Goal: Task Accomplishment & Management: Complete application form

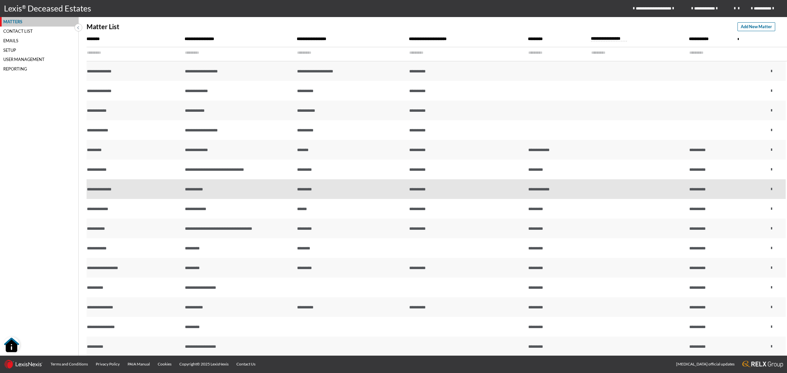
click at [137, 186] on div "**********" at bounding box center [134, 189] width 94 height 6
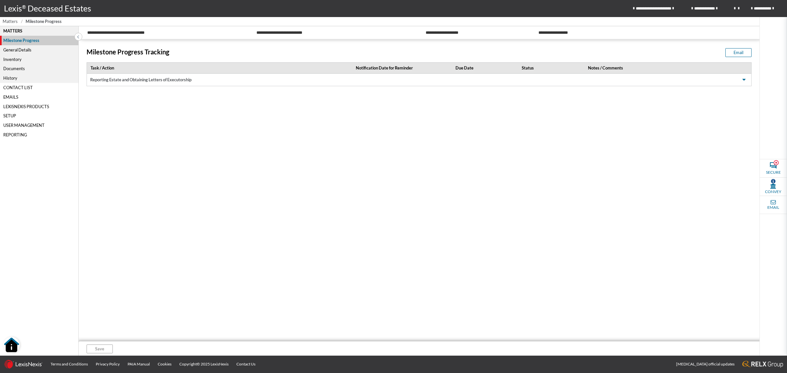
click at [6, 22] on span "Matters" at bounding box center [10, 21] width 15 height 6
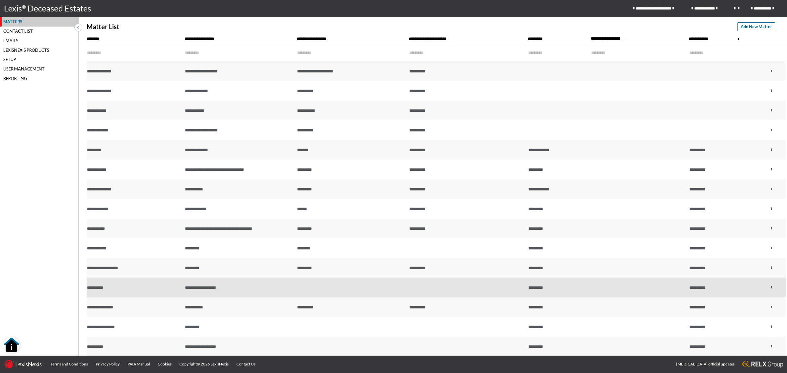
click at [220, 284] on td "**********" at bounding box center [239, 288] width 112 height 20
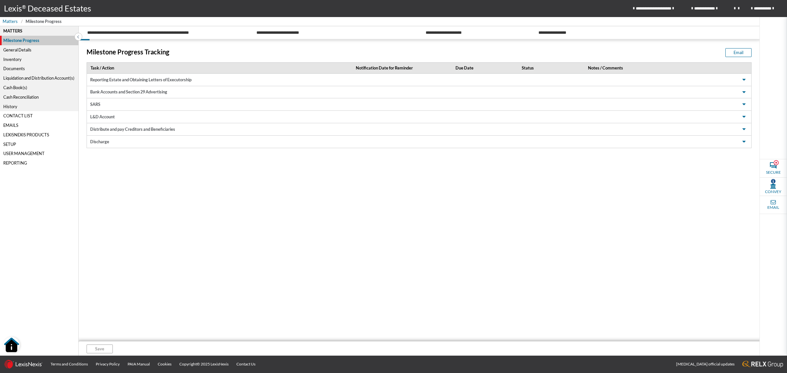
click at [25, 47] on div "General Details" at bounding box center [39, 50] width 78 height 10
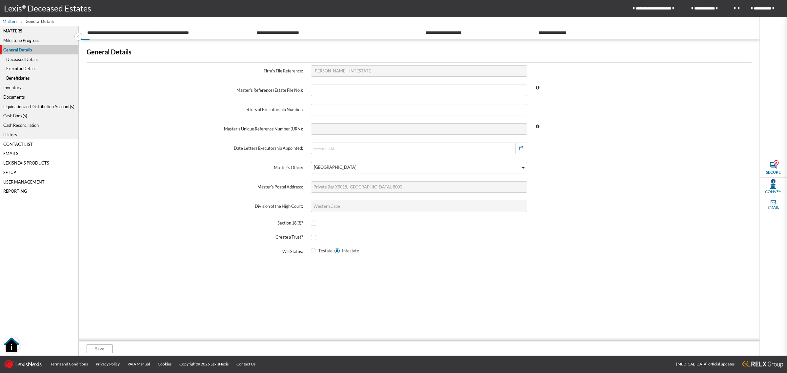
click at [30, 58] on div "Deceased Details" at bounding box center [39, 59] width 78 height 10
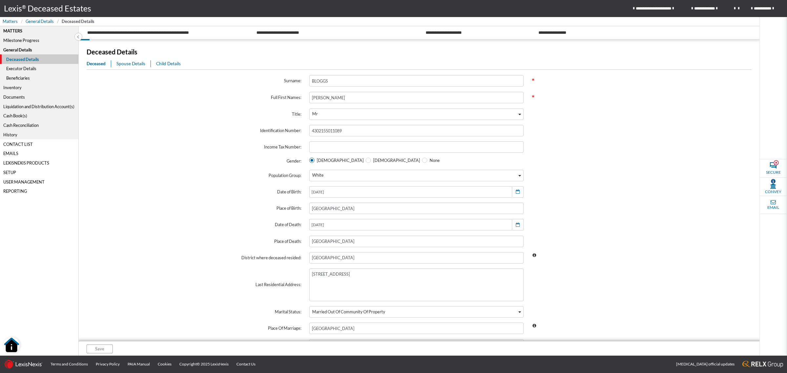
click at [132, 63] on span "Spouse Details" at bounding box center [130, 63] width 29 height 5
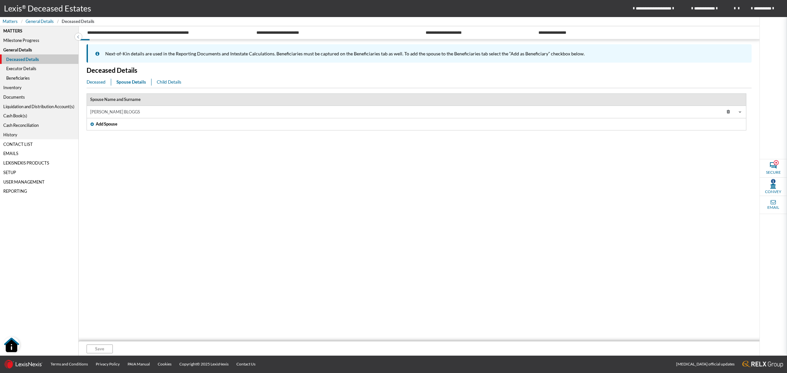
drag, startPoint x: 132, startPoint y: 111, endPoint x: 151, endPoint y: 112, distance: 19.7
click at [131, 111] on td "[PERSON_NAME] BLOGGS" at bounding box center [367, 112] width 561 height 12
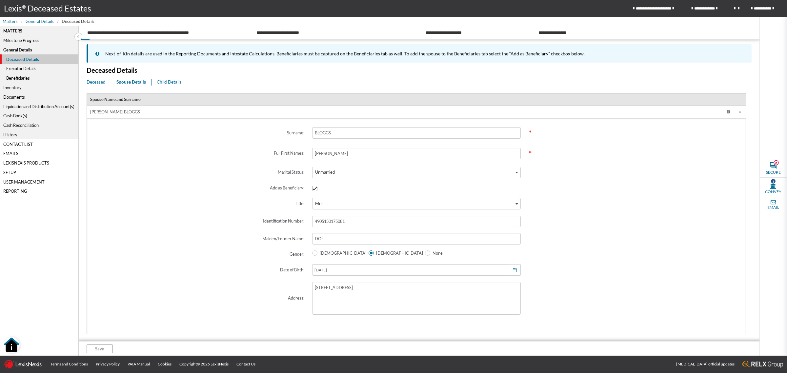
click at [723, 115] on icon at bounding box center [729, 112] width 12 height 10
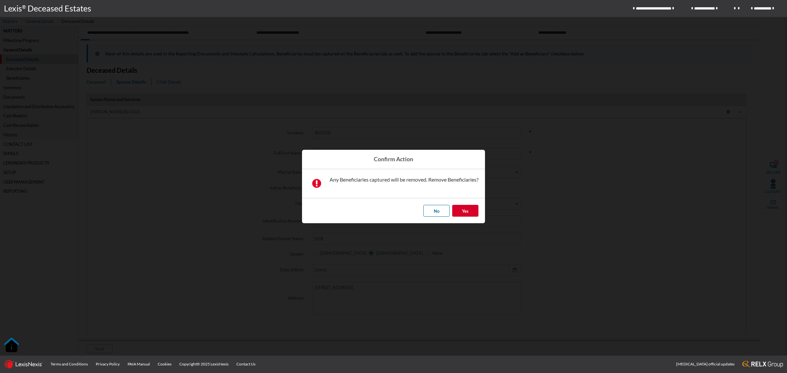
click at [467, 210] on span "Yes" at bounding box center [465, 211] width 7 height 5
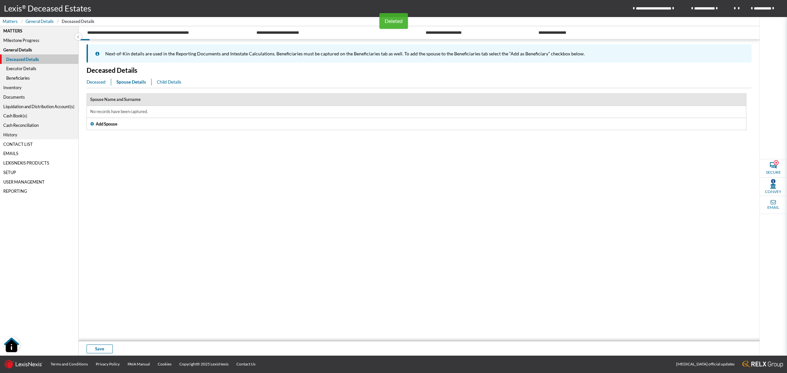
click at [205, 150] on section "Spouse Name and Surname No records have been captured. Add Spouse" at bounding box center [419, 211] width 665 height 246
click at [161, 79] on div "Child Details" at bounding box center [169, 82] width 25 height 7
click at [729, 123] on icon at bounding box center [729, 125] width 12 height 10
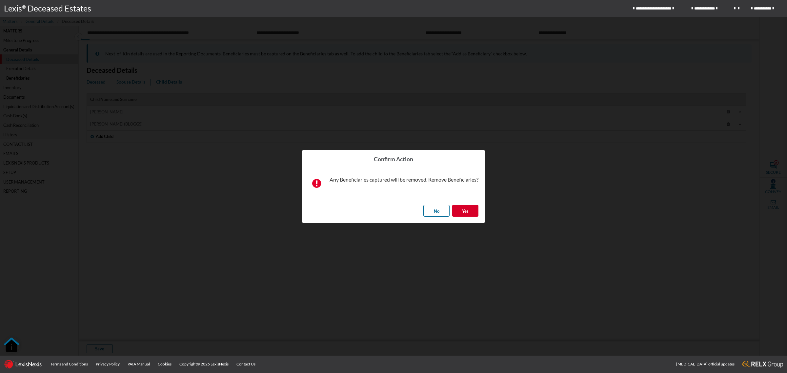
click at [468, 210] on span "Yes" at bounding box center [465, 211] width 7 height 5
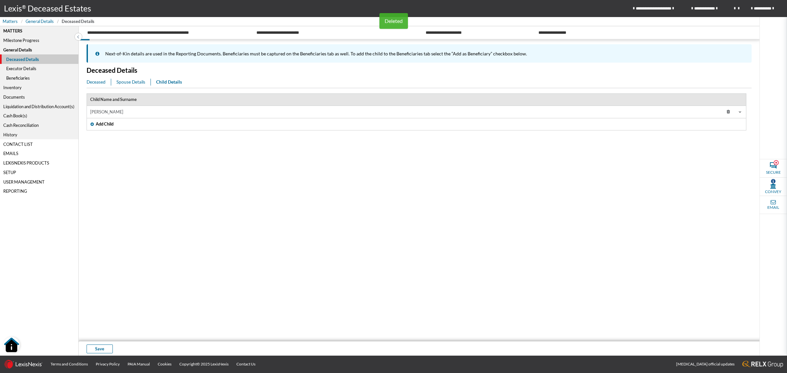
click at [730, 111] on icon at bounding box center [729, 112] width 12 height 10
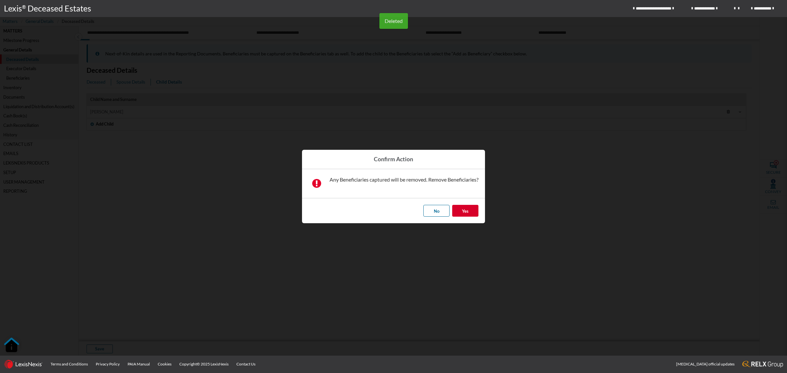
click at [471, 210] on button "Yes" at bounding box center [465, 211] width 26 height 12
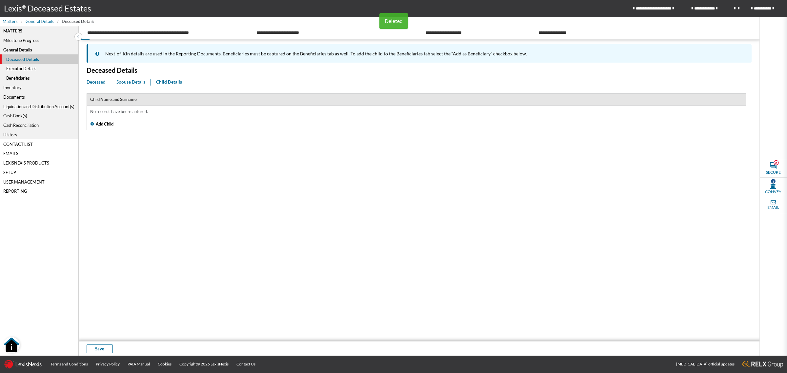
click at [221, 166] on section "Child Name and Surname No records have been captured. Add Child" at bounding box center [419, 211] width 665 height 246
click at [94, 346] on button "Save" at bounding box center [100, 349] width 26 height 9
click at [94, 80] on span "Deceased" at bounding box center [96, 81] width 19 height 5
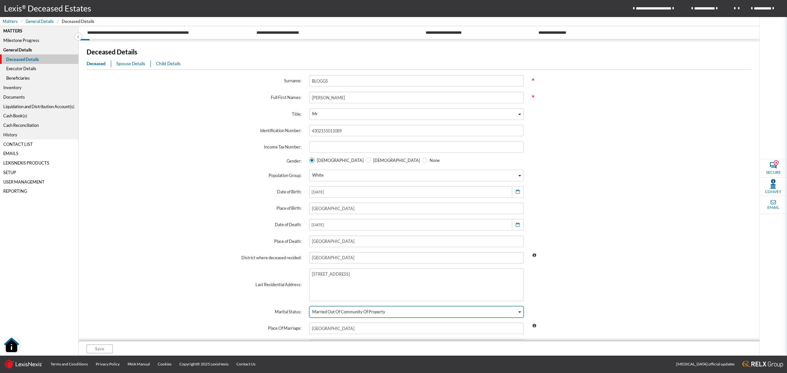
click at [340, 308] on div "Married Out Of Community Of Property" at bounding box center [414, 312] width 208 height 10
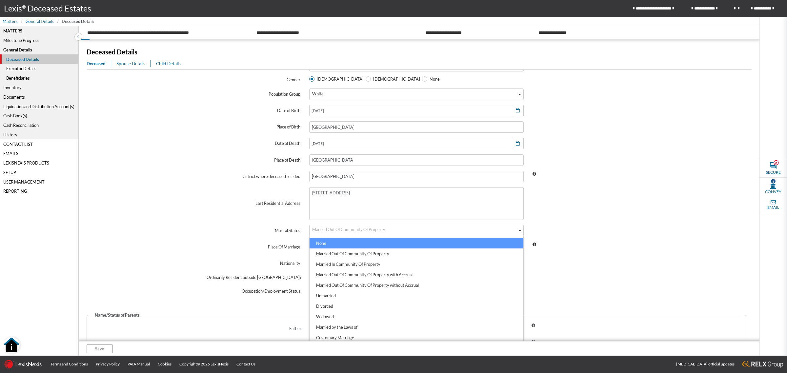
scroll to position [82, 0]
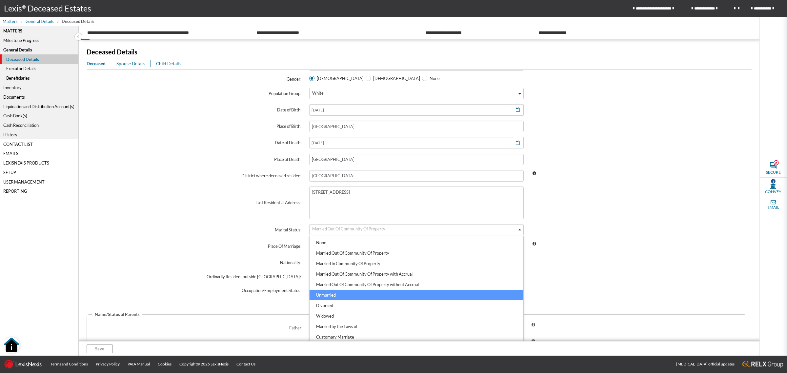
click at [339, 295] on li "Unmarried" at bounding box center [417, 295] width 214 height 10
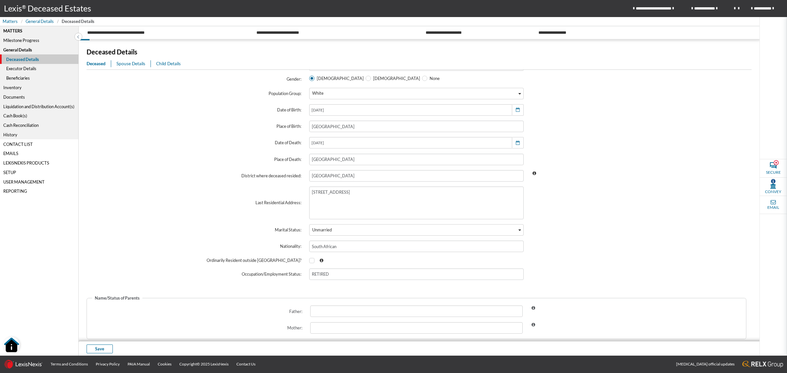
click at [635, 235] on span at bounding box center [639, 229] width 223 height 19
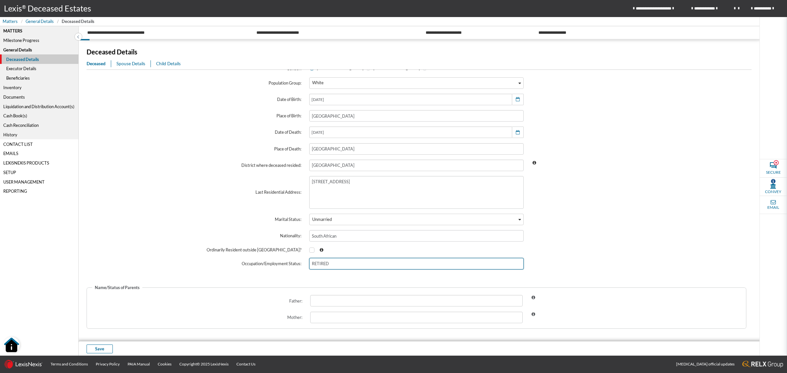
scroll to position [95, 0]
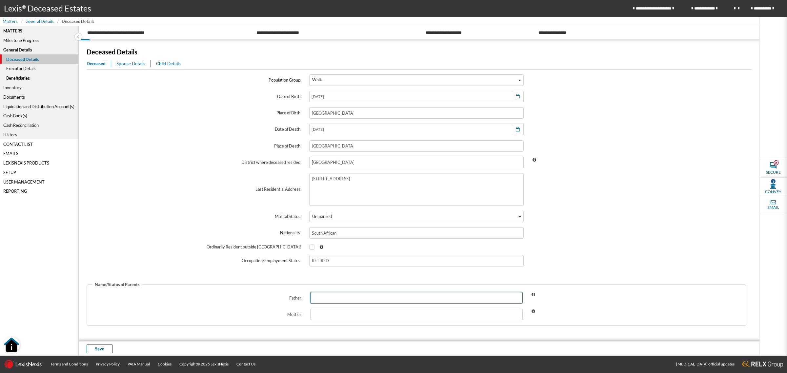
click at [328, 302] on input "text" at bounding box center [416, 297] width 213 height 11
type input "deceased"
click at [96, 343] on div "Save" at bounding box center [472, 348] width 787 height 15
click at [104, 348] on span "Save" at bounding box center [99, 349] width 9 height 6
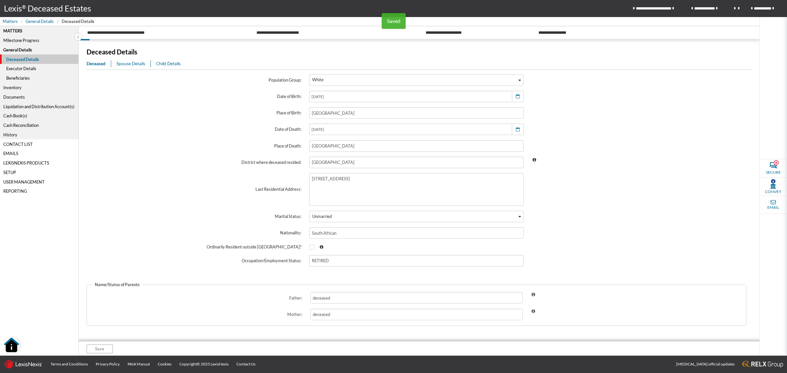
click at [30, 67] on div "Executor Details" at bounding box center [39, 69] width 78 height 10
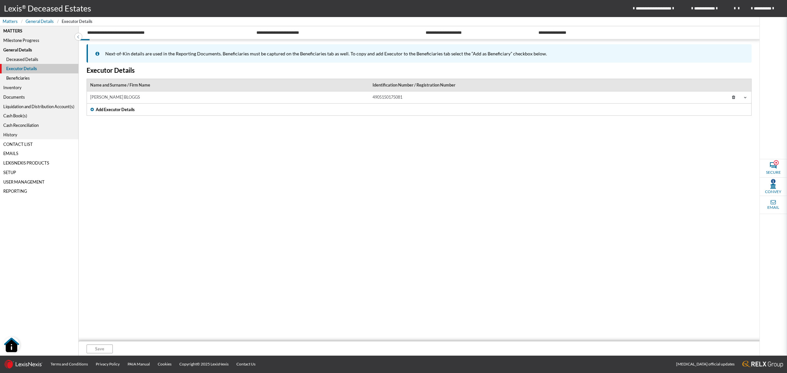
click at [742, 99] on span at bounding box center [739, 97] width 18 height 8
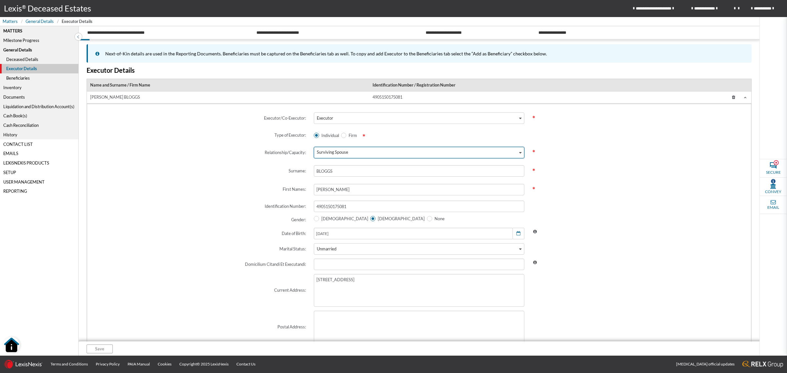
click at [387, 151] on div "Surviving Spouse" at bounding box center [416, 152] width 204 height 10
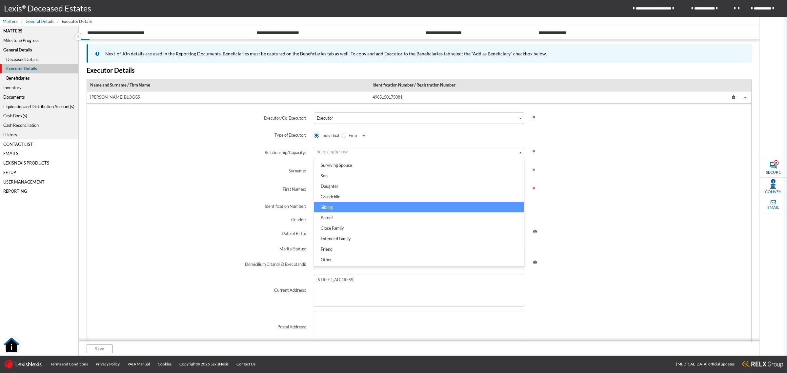
click at [335, 204] on li "Sibling" at bounding box center [419, 207] width 210 height 10
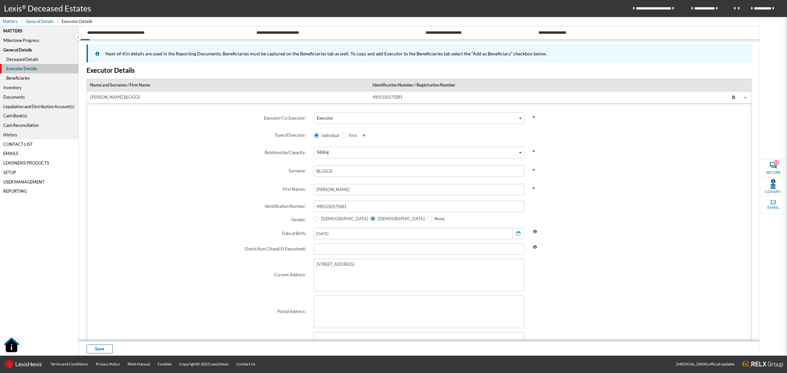
click at [584, 191] on span "*" at bounding box center [637, 189] width 218 height 22
click at [105, 349] on button "Save" at bounding box center [100, 349] width 26 height 9
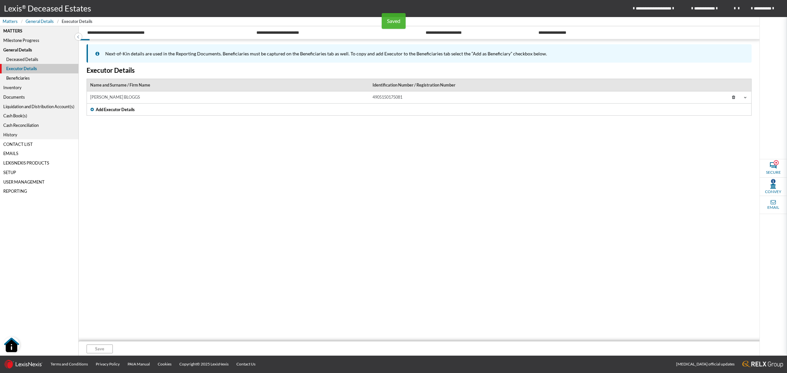
click at [171, 96] on td "[PERSON_NAME] BLOGGS" at bounding box center [228, 98] width 282 height 12
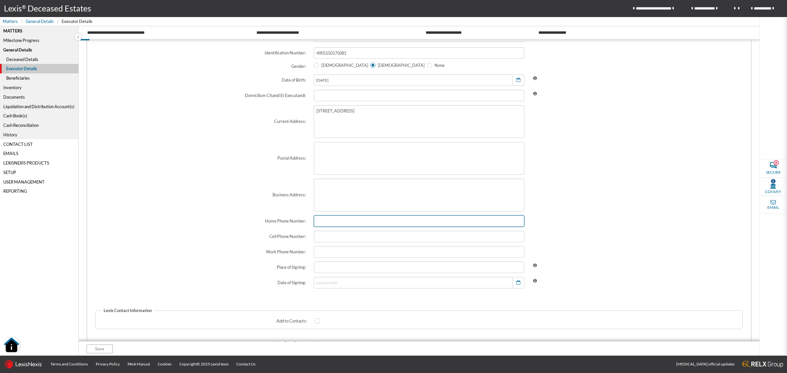
scroll to position [246, 0]
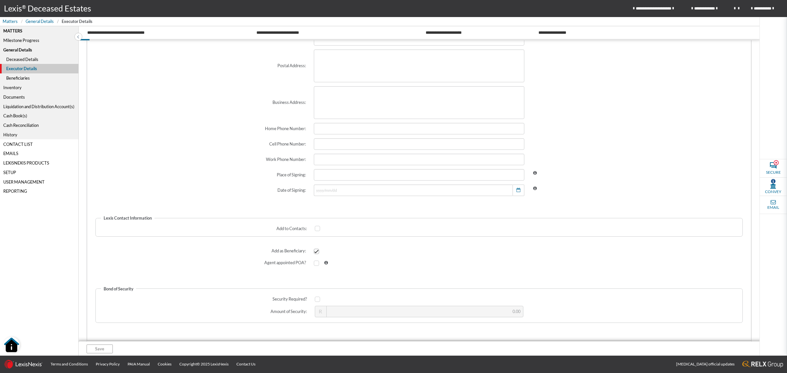
click at [28, 76] on div "Beneficiaries" at bounding box center [39, 78] width 78 height 10
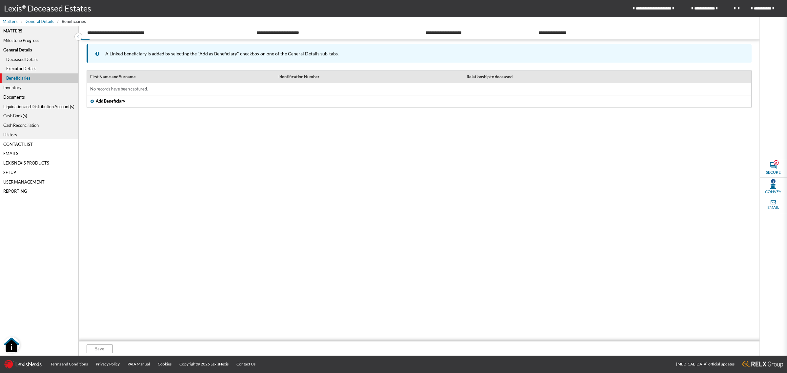
click at [109, 101] on span "Add Beneficiary" at bounding box center [111, 101] width 30 height 6
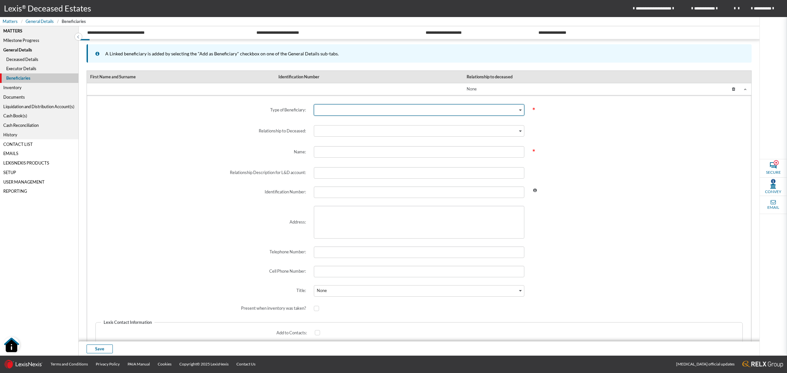
click at [377, 112] on div "Search for option" at bounding box center [416, 110] width 204 height 10
drag, startPoint x: 232, startPoint y: 140, endPoint x: 209, endPoint y: 137, distance: 23.2
click at [232, 140] on div "Type of Beneficiary: Loading... Individual Juristic Charity Trust Other * Relat…" at bounding box center [419, 226] width 648 height 255
click at [33, 70] on div "Executor Details" at bounding box center [39, 69] width 78 height 10
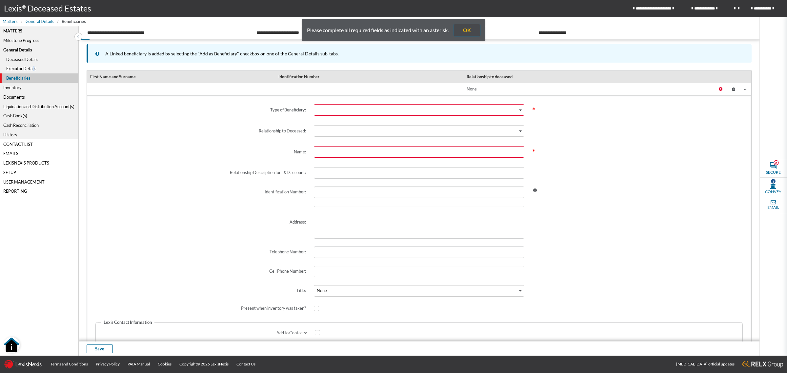
click at [468, 31] on button "OK" at bounding box center [467, 30] width 26 height 12
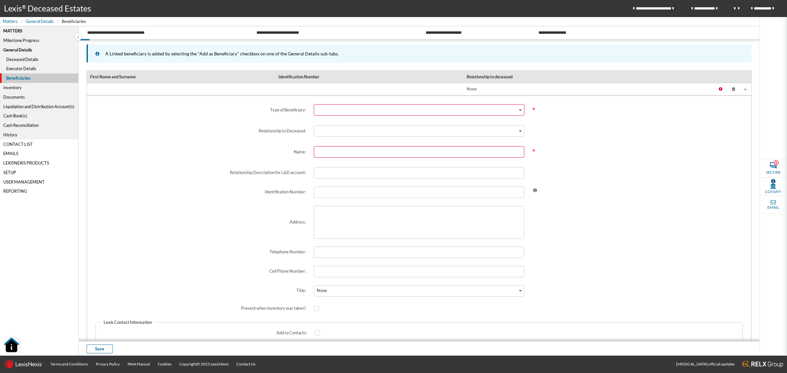
click at [25, 64] on div "Executor Details" at bounding box center [39, 69] width 78 height 10
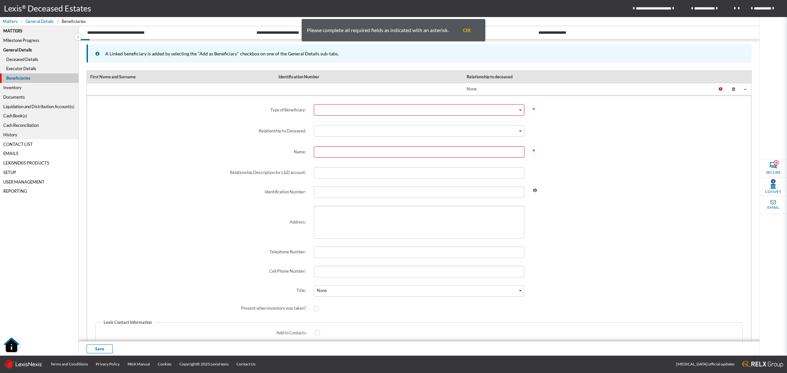
click at [729, 90] on icon at bounding box center [734, 90] width 12 height 10
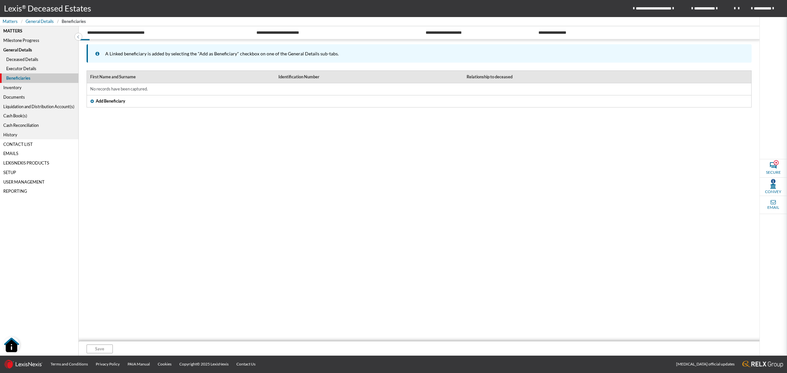
click at [24, 66] on div "Executor Details" at bounding box center [39, 69] width 78 height 10
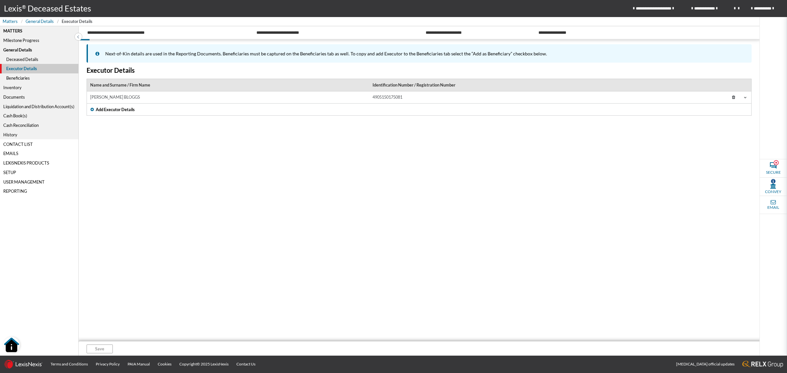
click at [235, 100] on td "[PERSON_NAME] BLOGGS" at bounding box center [228, 98] width 282 height 12
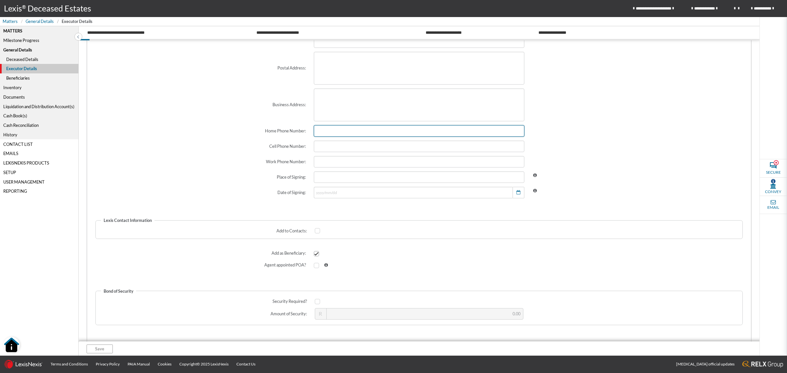
scroll to position [246, 0]
click at [317, 253] on span at bounding box center [316, 251] width 5 height 5
click at [317, 253] on input "checkbox" at bounding box center [316, 251] width 4 height 4
checkbox input "false"
click at [97, 345] on button "Save" at bounding box center [100, 349] width 26 height 9
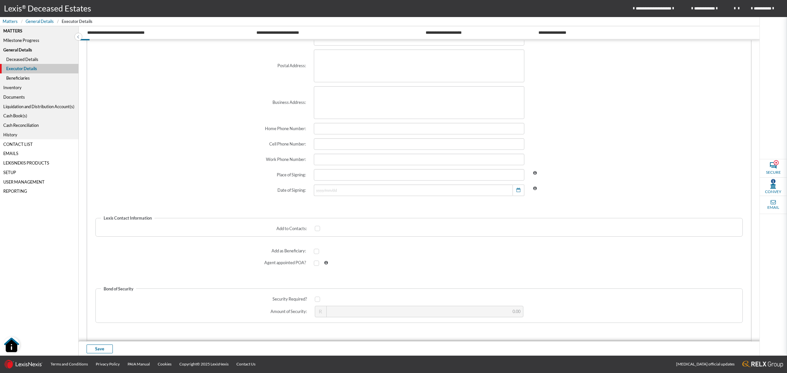
scroll to position [0, 0]
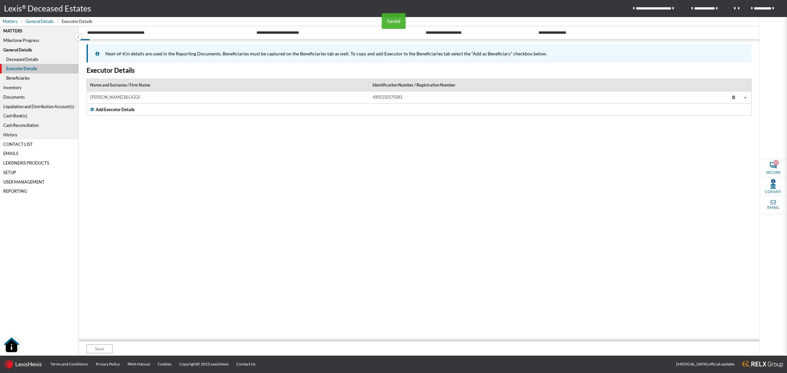
click at [189, 96] on td "[PERSON_NAME] BLOGGS" at bounding box center [228, 98] width 282 height 12
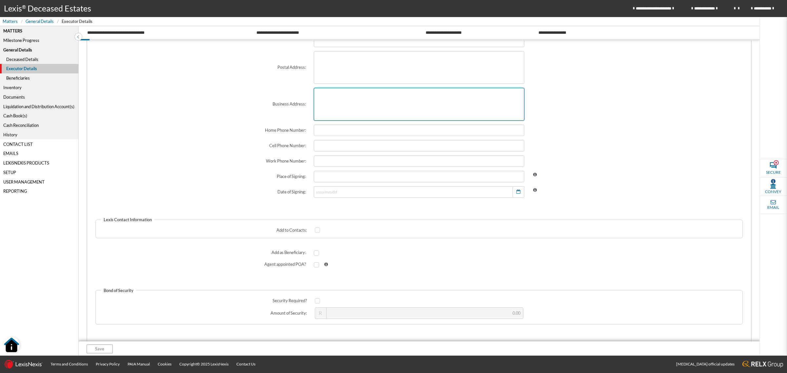
scroll to position [257, 0]
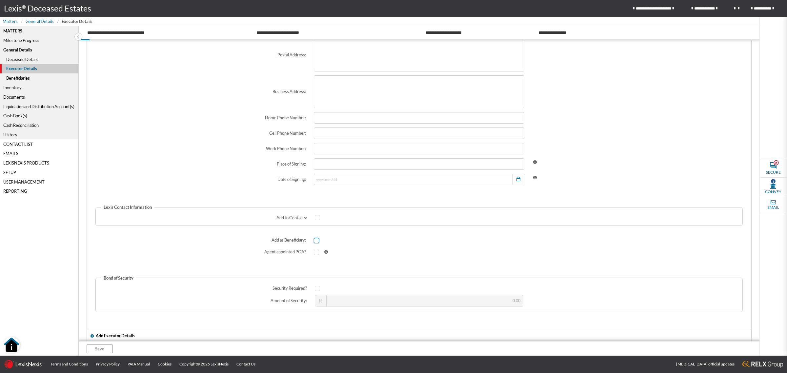
click at [317, 241] on span at bounding box center [316, 240] width 5 height 5
click at [317, 241] on input "checkbox" at bounding box center [316, 240] width 4 height 4
checkbox input "true"
click at [107, 343] on div "Save" at bounding box center [472, 348] width 787 height 15
click at [105, 348] on button "Save" at bounding box center [100, 349] width 26 height 9
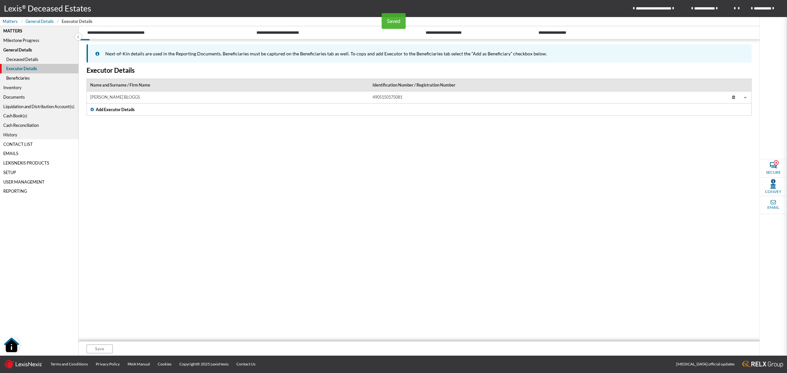
scroll to position [0, 0]
click at [20, 77] on div "Beneficiaries" at bounding box center [39, 78] width 78 height 10
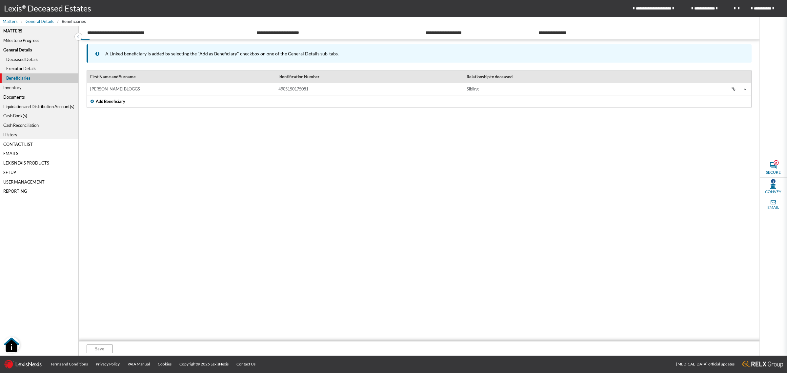
click at [51, 104] on div "Liquidation and Distribution Account(s)" at bounding box center [39, 107] width 78 height 10
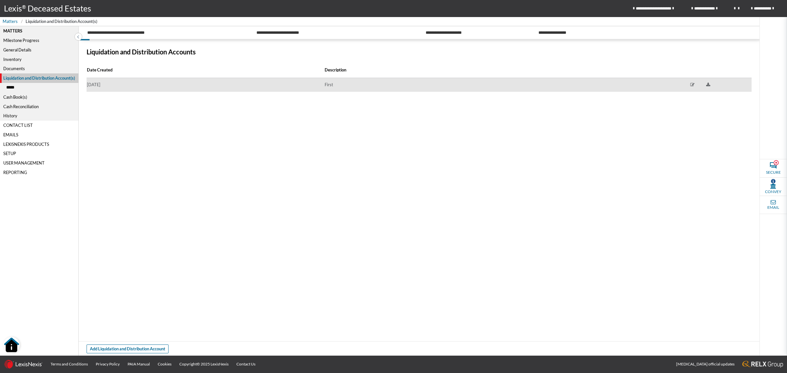
click at [144, 91] on td "[DATE]" at bounding box center [205, 85] width 237 height 14
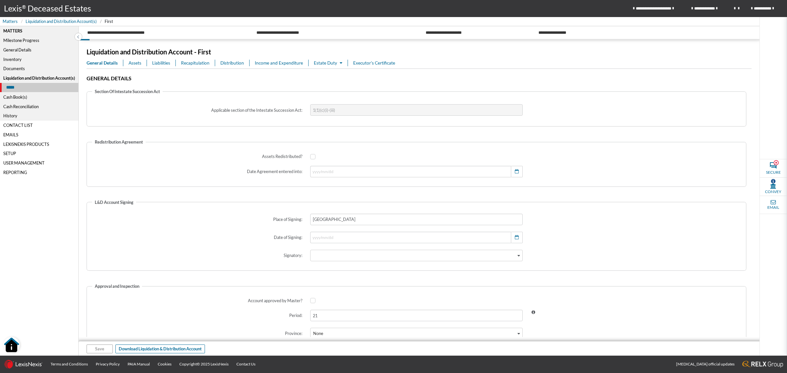
click at [23, 47] on div "General Details" at bounding box center [39, 50] width 78 height 10
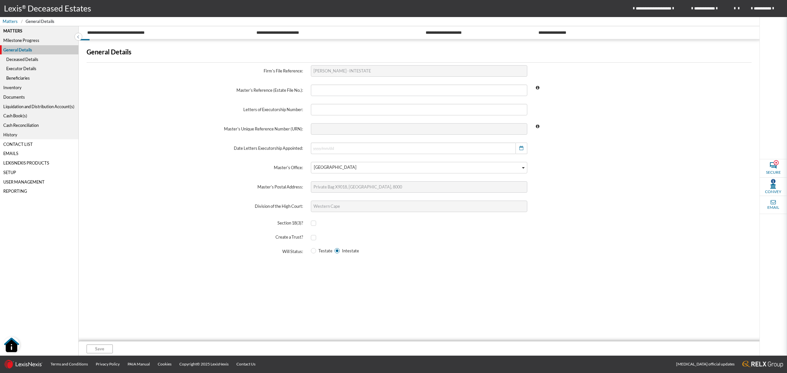
click at [27, 60] on div "Deceased Details" at bounding box center [39, 59] width 78 height 10
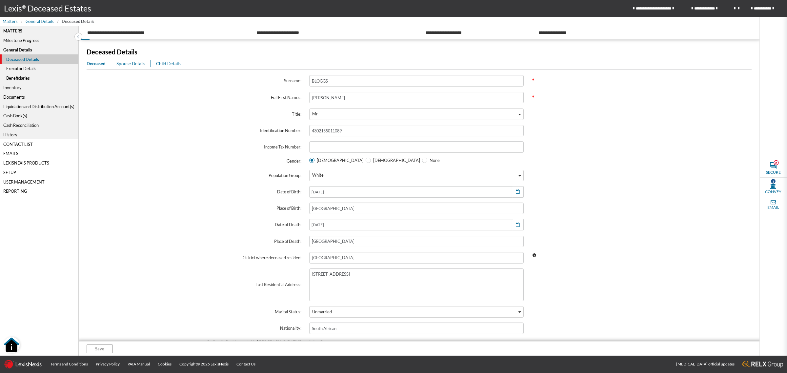
click at [130, 62] on span "Spouse Details" at bounding box center [130, 63] width 29 height 5
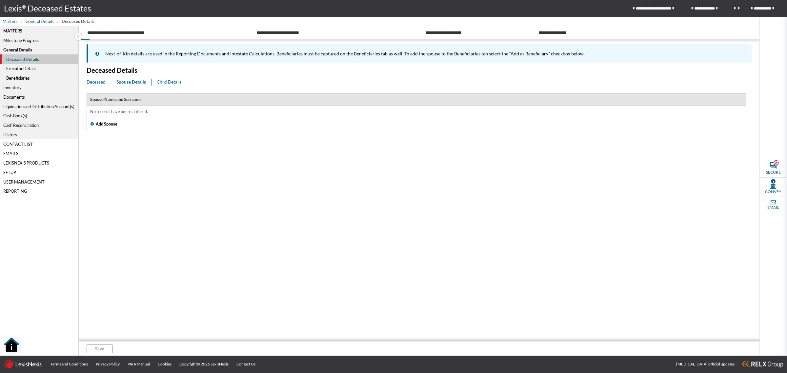
click at [162, 81] on span "Child Details" at bounding box center [169, 81] width 25 height 5
click at [12, 68] on div "Executor Details" at bounding box center [39, 69] width 78 height 10
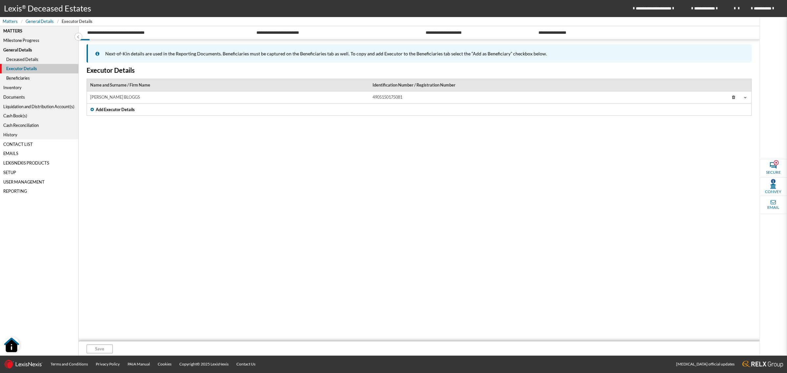
click at [282, 100] on td "[PERSON_NAME] BLOGGS" at bounding box center [228, 98] width 282 height 12
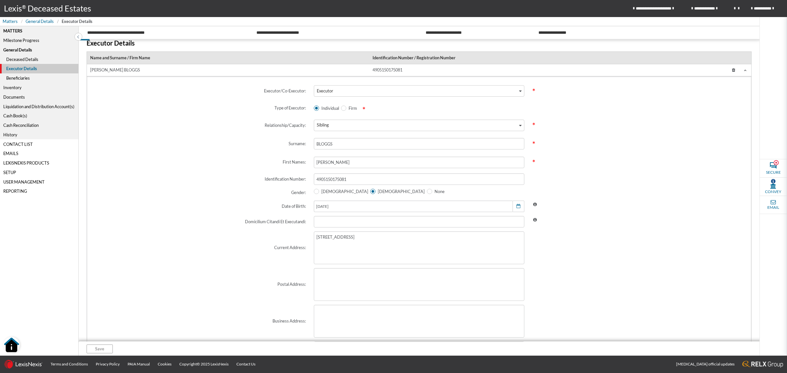
scroll to position [41, 0]
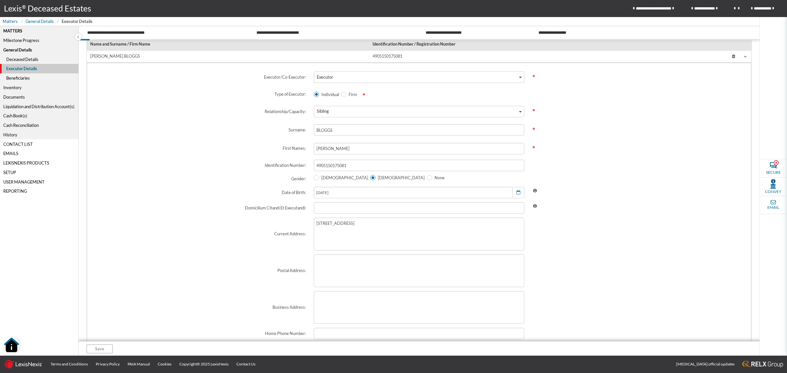
click at [20, 75] on div "Beneficiaries" at bounding box center [39, 78] width 78 height 10
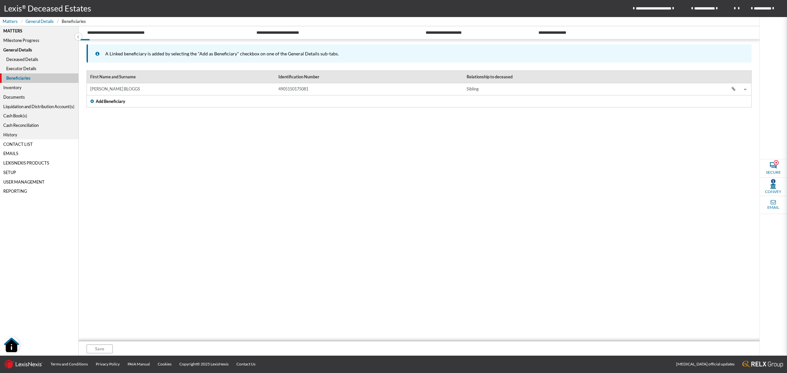
click at [166, 90] on td "[PERSON_NAME] BLOGGS" at bounding box center [181, 89] width 188 height 12
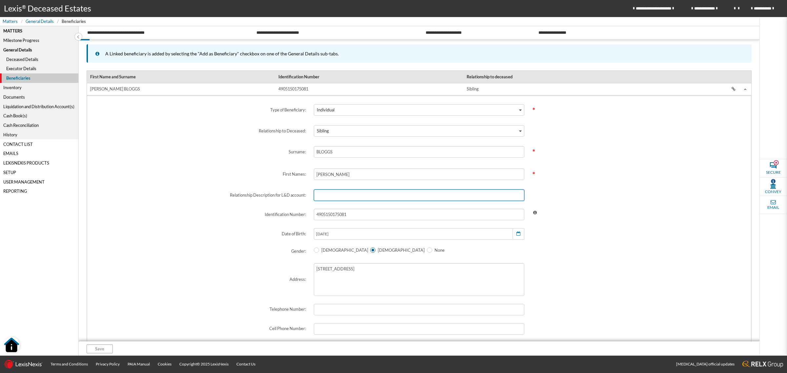
click at [373, 196] on input "text" at bounding box center [419, 195] width 211 height 11
type input "SISTER"
click at [581, 227] on span at bounding box center [637, 233] width 218 height 19
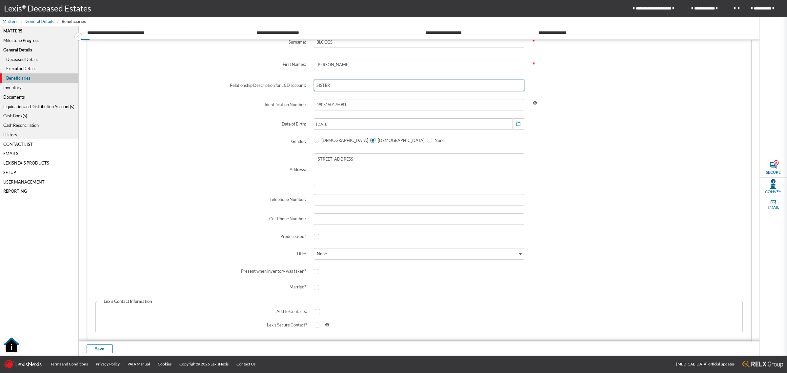
scroll to position [123, 0]
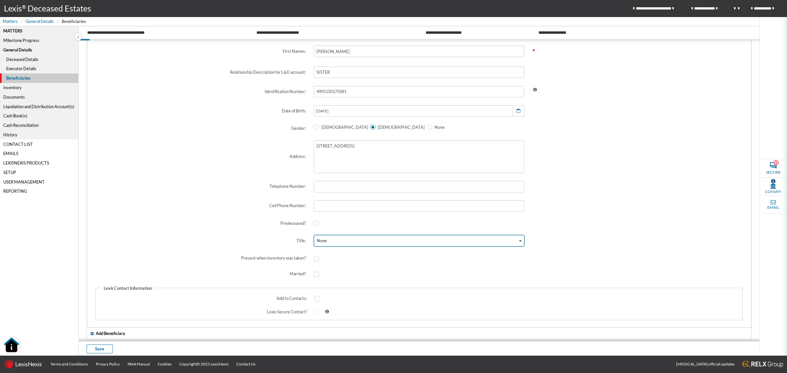
click at [338, 241] on div "None" at bounding box center [416, 240] width 204 height 10
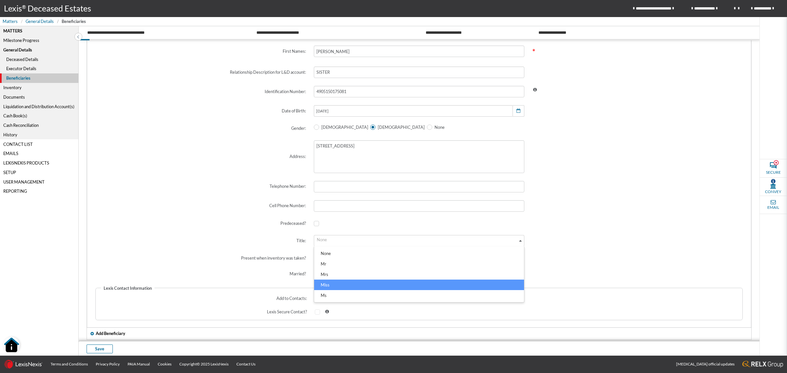
click at [335, 286] on li "Miss" at bounding box center [419, 285] width 210 height 10
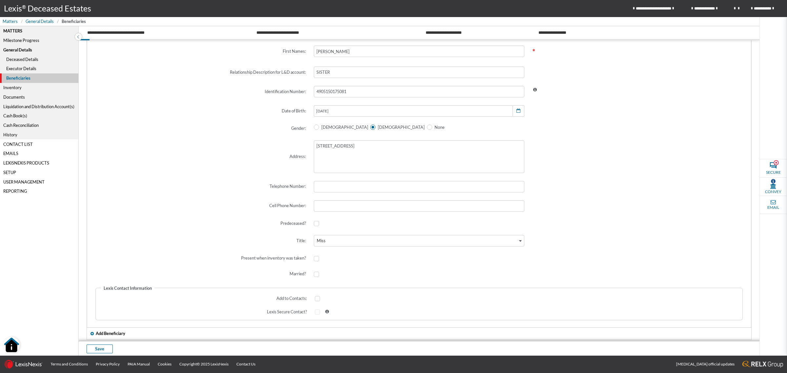
click at [577, 228] on span at bounding box center [637, 224] width 218 height 16
click at [97, 346] on span "Save" at bounding box center [99, 349] width 9 height 6
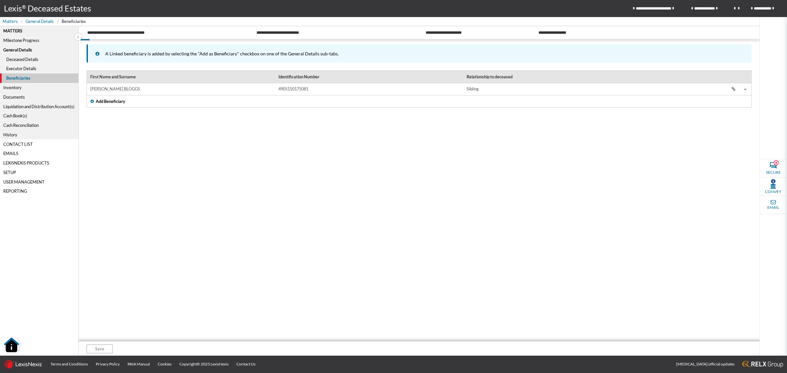
scroll to position [0, 0]
click at [20, 56] on div "Deceased Details" at bounding box center [39, 59] width 78 height 10
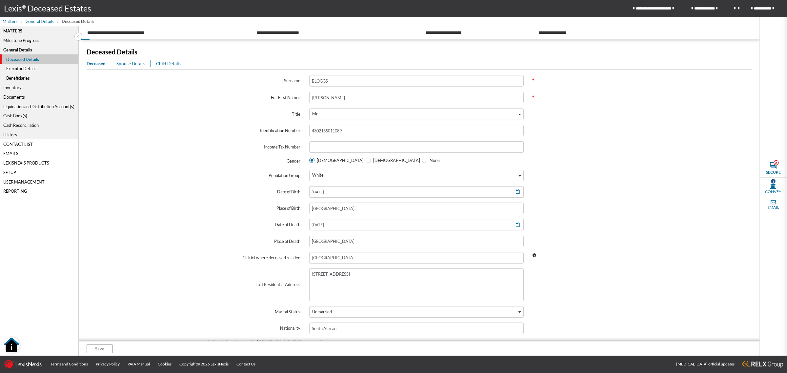
click at [20, 77] on div "Beneficiaries" at bounding box center [39, 78] width 78 height 10
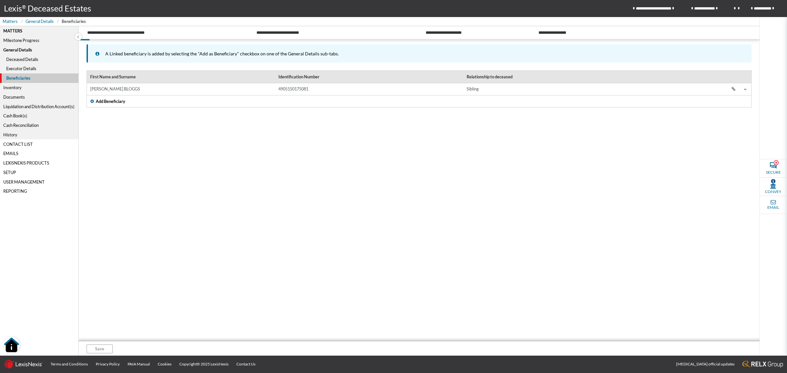
click at [103, 101] on span "Add Beneficiary" at bounding box center [111, 101] width 30 height 6
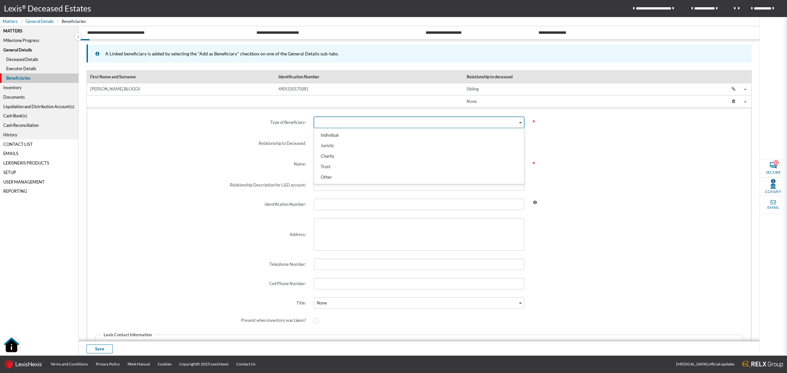
click at [336, 125] on div "Search for option" at bounding box center [416, 122] width 204 height 10
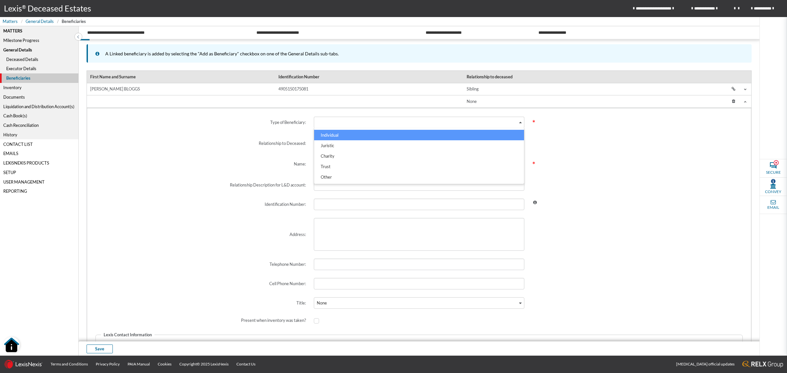
click at [336, 139] on li "Individual" at bounding box center [419, 135] width 210 height 10
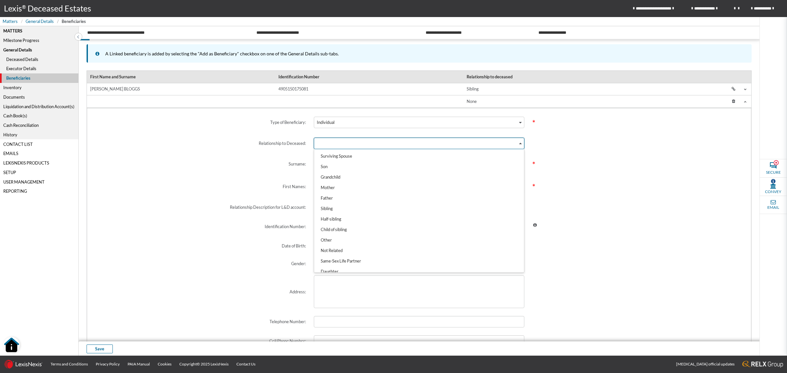
click at [323, 143] on div "Search for option" at bounding box center [416, 143] width 204 height 10
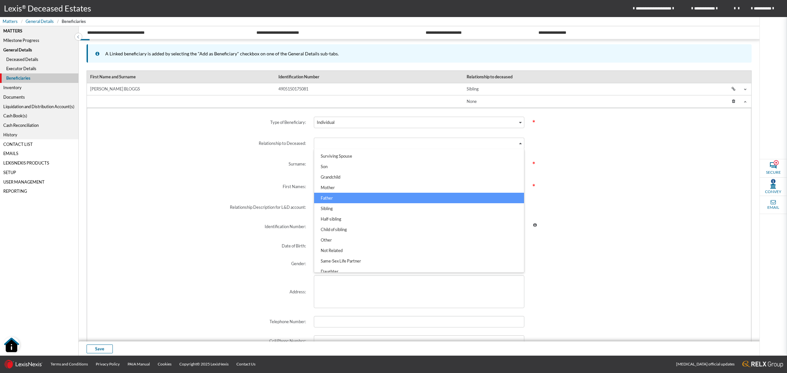
click at [337, 195] on li "Father" at bounding box center [419, 198] width 210 height 10
type input "Father"
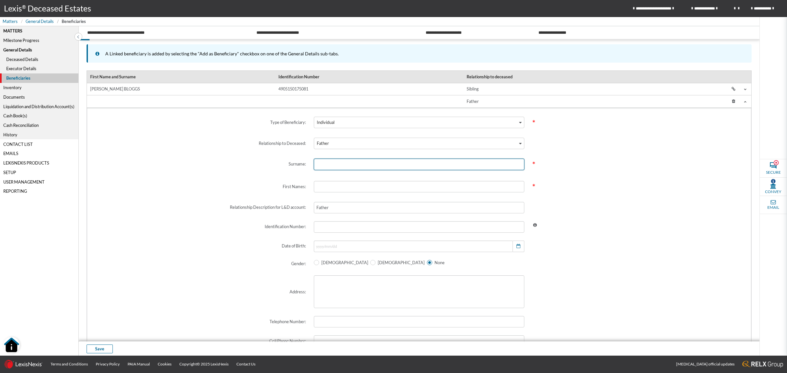
click at [322, 163] on input "text" at bounding box center [419, 164] width 211 height 11
click at [590, 224] on span at bounding box center [637, 226] width 218 height 19
click at [332, 163] on input "text" at bounding box center [419, 164] width 211 height 11
type input "BLOGGS"
type input "JACK"
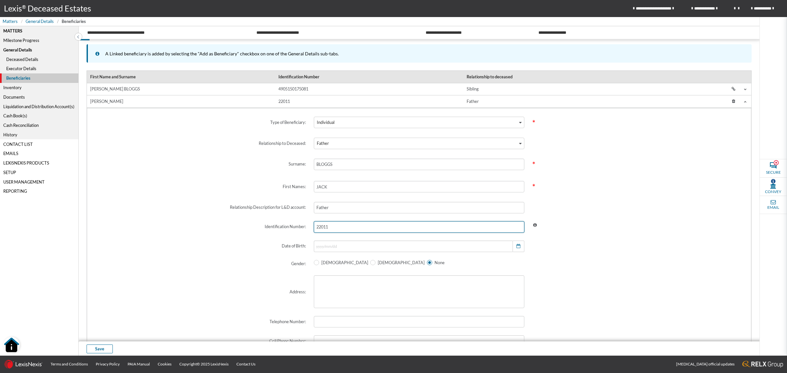
type input "220115"
type input "[DATE]"
type input "2201155015089"
radio input "true"
radio input "false"
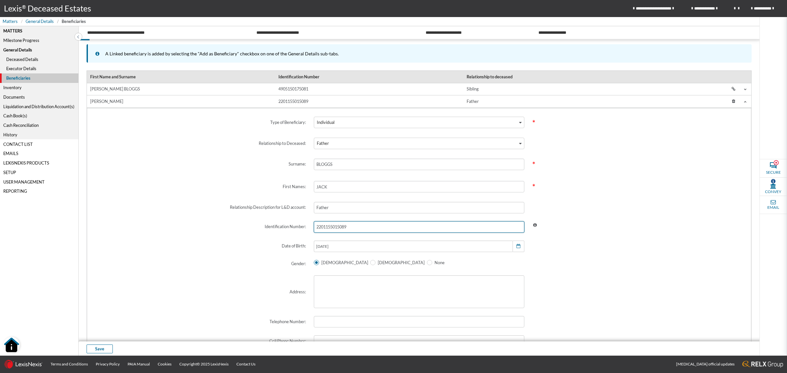
type input "2201155015089"
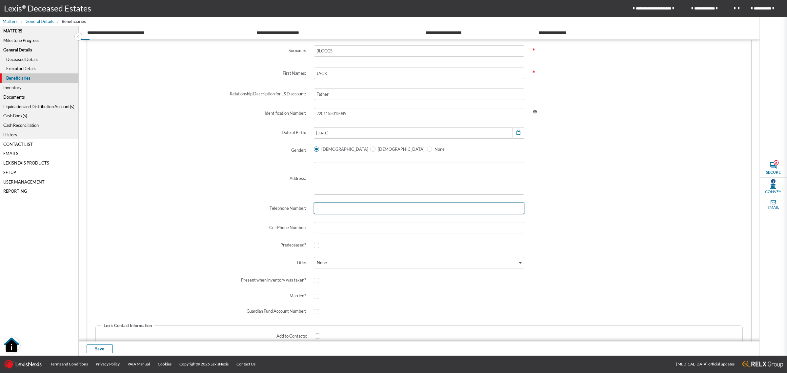
scroll to position [123, 0]
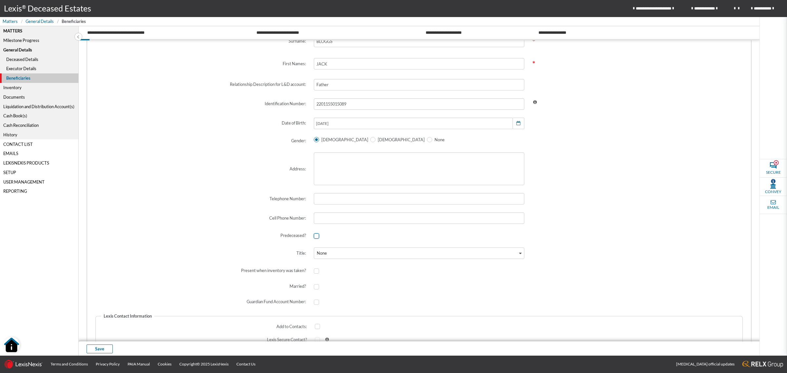
click at [314, 235] on span at bounding box center [316, 236] width 5 height 5
click at [314, 235] on input "checkbox" at bounding box center [316, 236] width 4 height 4
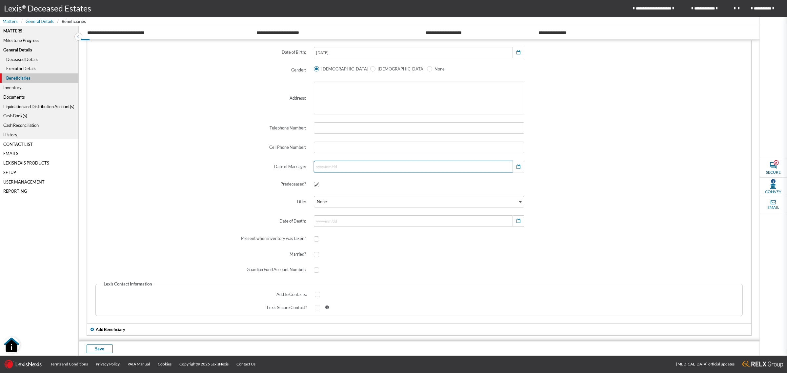
scroll to position [205, 0]
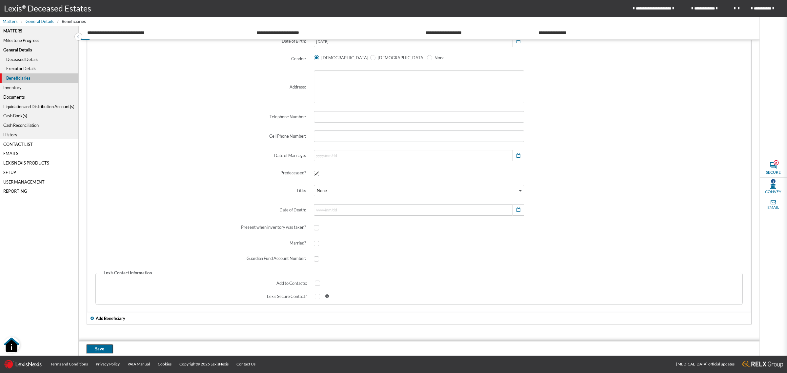
click at [94, 348] on button "Save" at bounding box center [100, 349] width 26 height 9
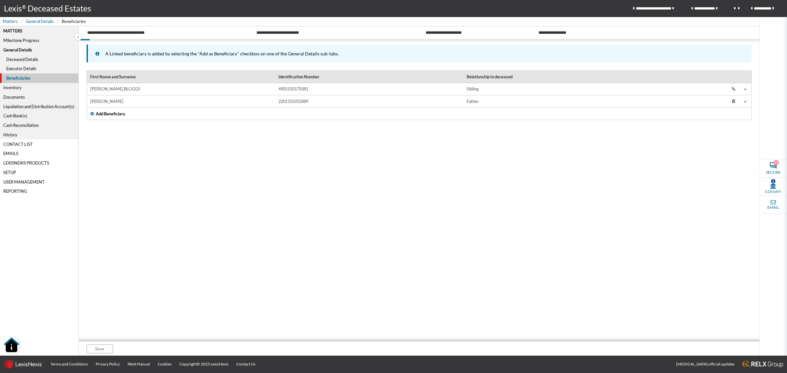
scroll to position [0, 0]
click at [104, 111] on span "Add Beneficiary" at bounding box center [111, 114] width 30 height 6
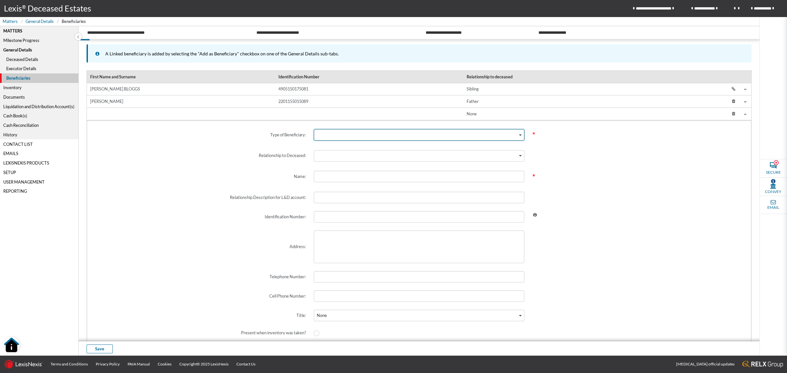
click at [326, 137] on div "Search for option" at bounding box center [416, 135] width 204 height 10
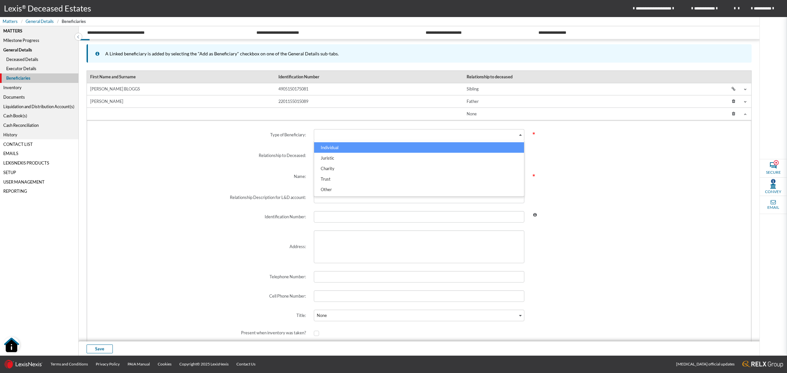
click at [330, 149] on li "Individual" at bounding box center [419, 147] width 210 height 10
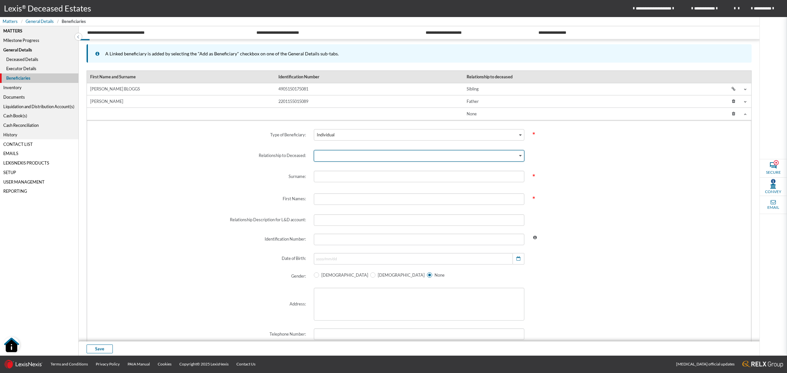
click at [325, 152] on div "Search for option" at bounding box center [416, 156] width 204 height 10
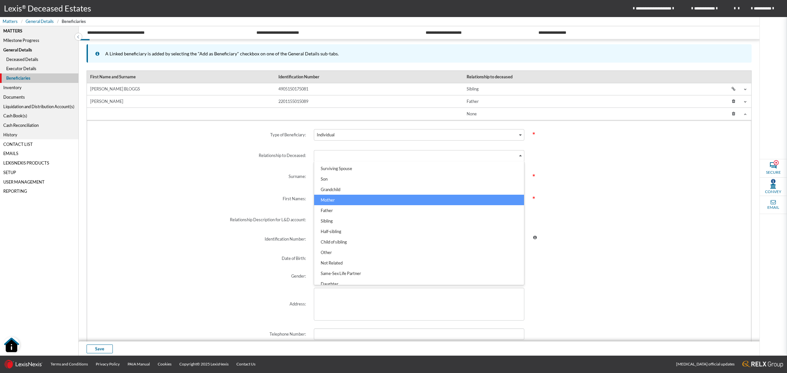
click at [343, 195] on li "Mother" at bounding box center [419, 200] width 210 height 10
type input "Mother"
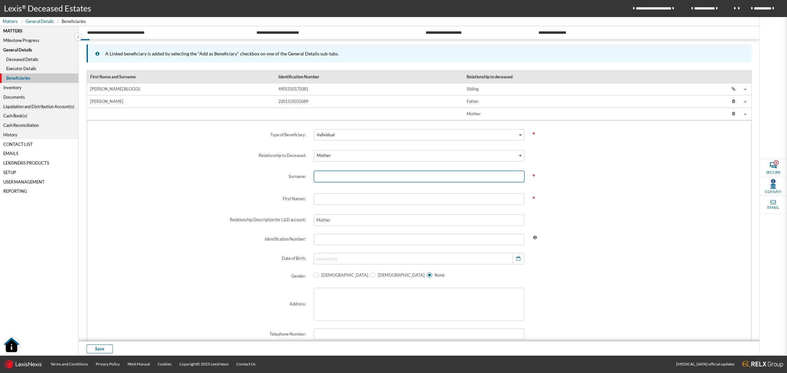
click at [335, 175] on input "text" at bounding box center [419, 176] width 211 height 11
type input "BLOGGS"
type input "[PERSON_NAME]"
type input "210523"
type input "[DATE]"
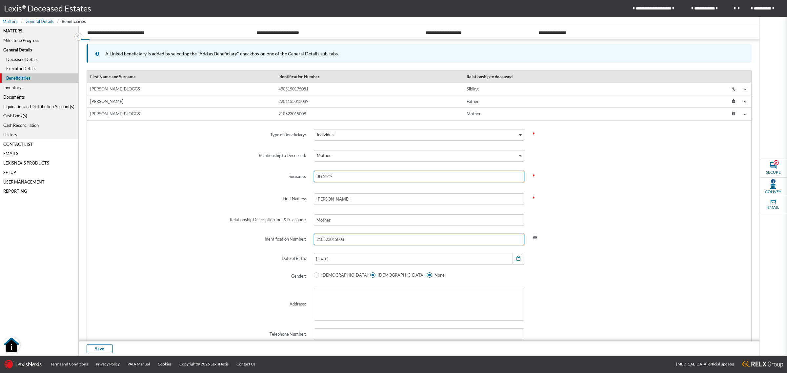
type input "2105230150081"
radio input "true"
radio input "false"
type input "2105230150081"
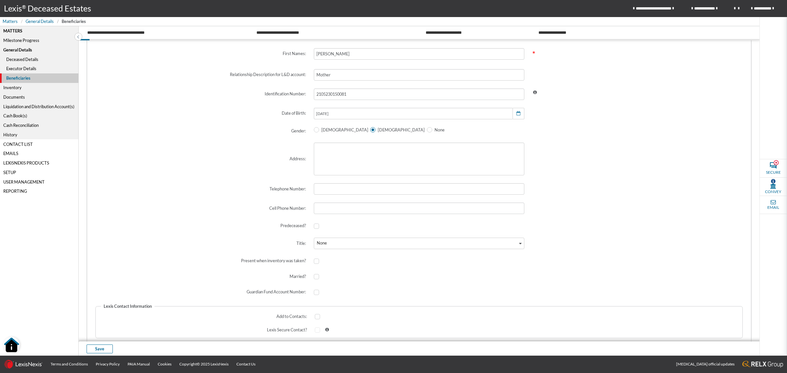
scroll to position [164, 0]
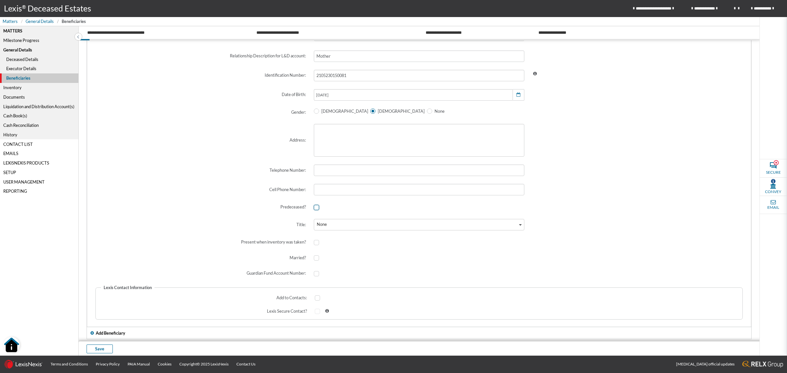
click at [314, 206] on span at bounding box center [316, 207] width 5 height 5
click at [314, 206] on input "checkbox" at bounding box center [316, 207] width 4 height 4
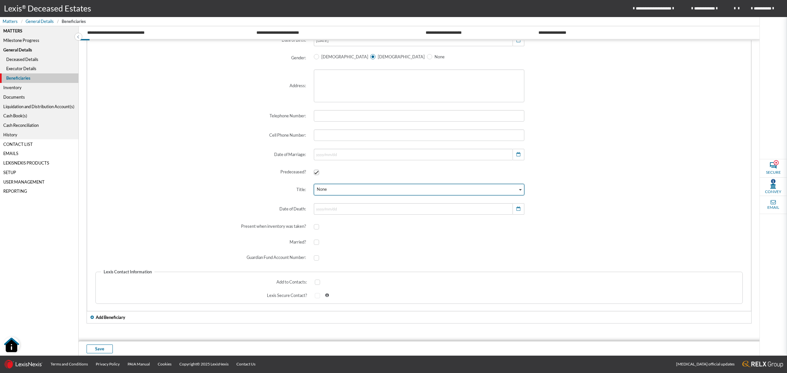
scroll to position [219, 0]
click at [99, 346] on span "Save" at bounding box center [99, 349] width 9 height 6
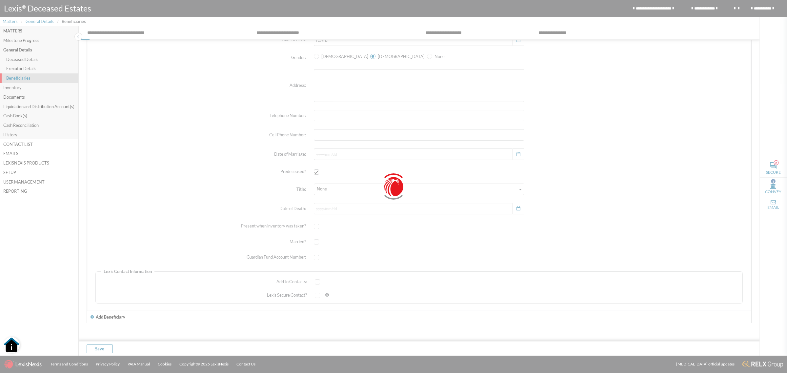
scroll to position [0, 0]
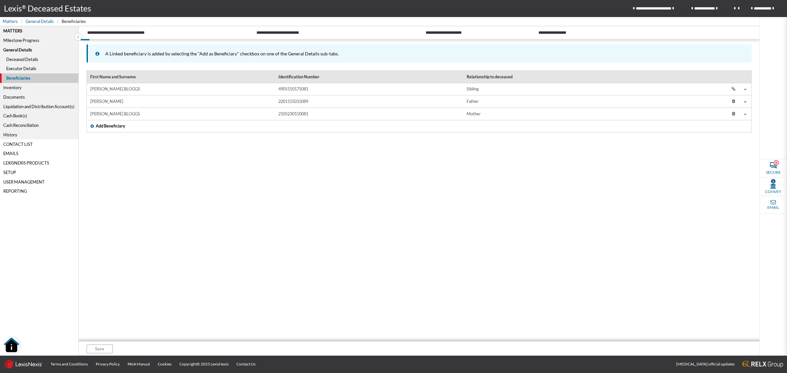
click at [50, 106] on div "Liquidation and Distribution Account(s)" at bounding box center [39, 107] width 78 height 10
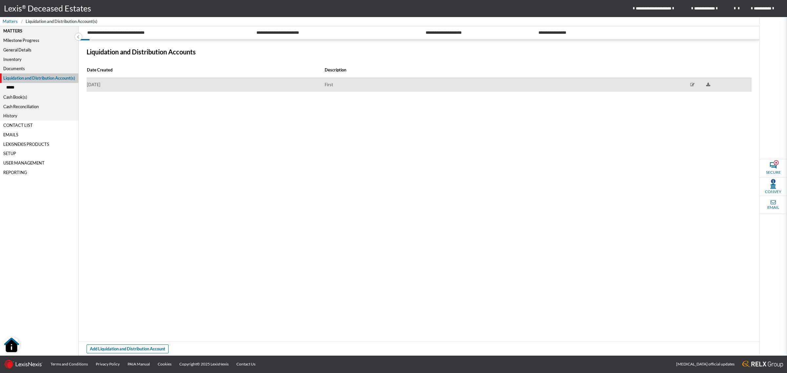
click at [156, 88] on td "[DATE]" at bounding box center [205, 85] width 237 height 14
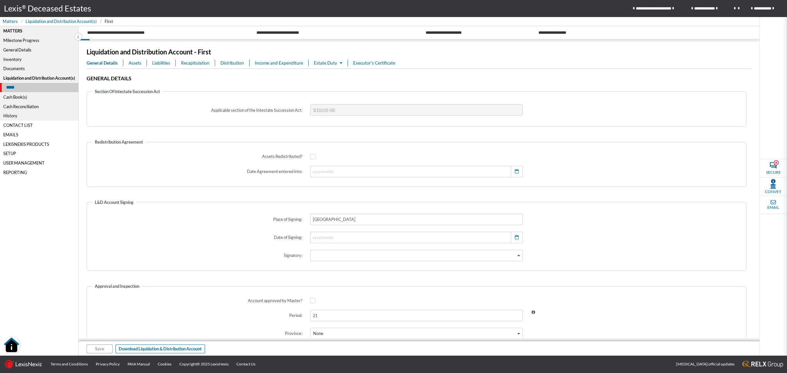
click at [130, 63] on span "Assets" at bounding box center [135, 63] width 13 height 7
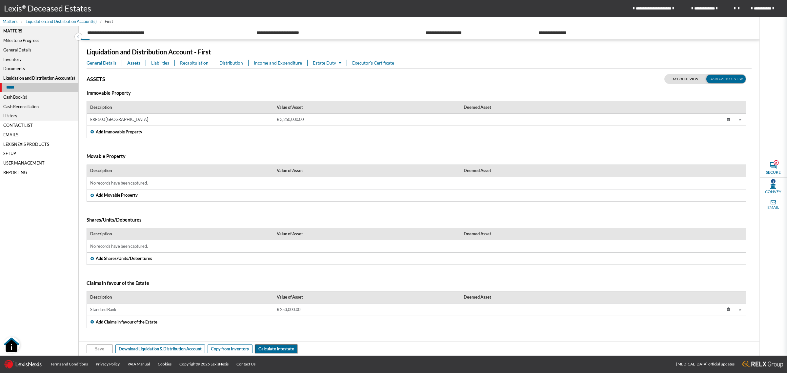
click at [274, 349] on span "Calculate Intestate" at bounding box center [276, 349] width 36 height 6
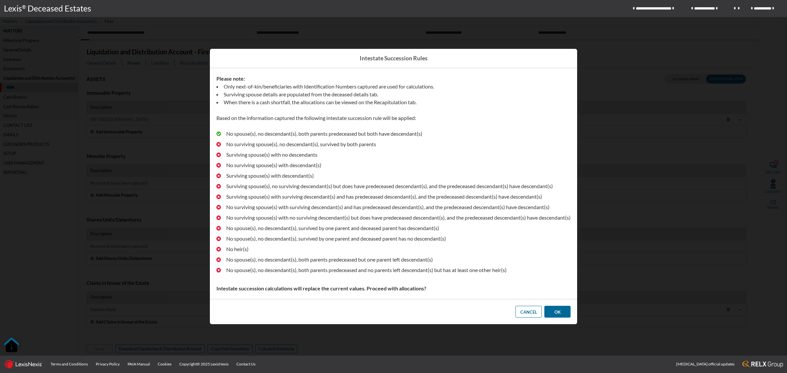
click at [558, 313] on span "OK" at bounding box center [558, 312] width 6 height 5
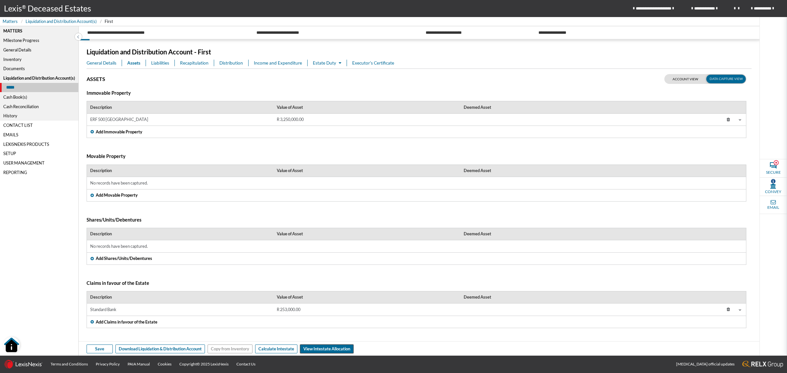
click at [320, 351] on span "View Intestate Allocation" at bounding box center [326, 349] width 47 height 6
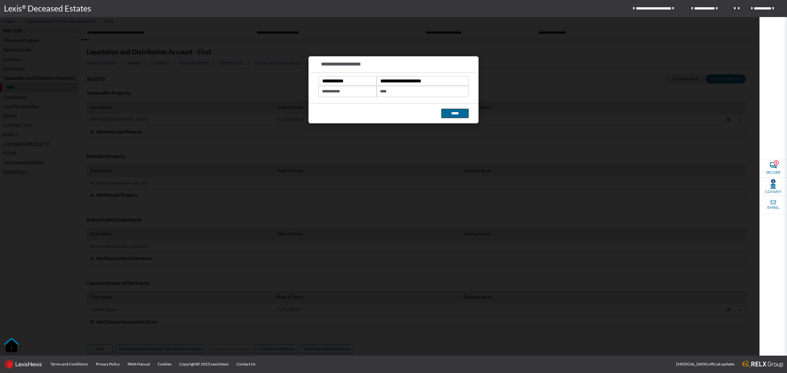
click at [455, 111] on button "*****" at bounding box center [454, 113] width 27 height 9
